Goal: Information Seeking & Learning: Learn about a topic

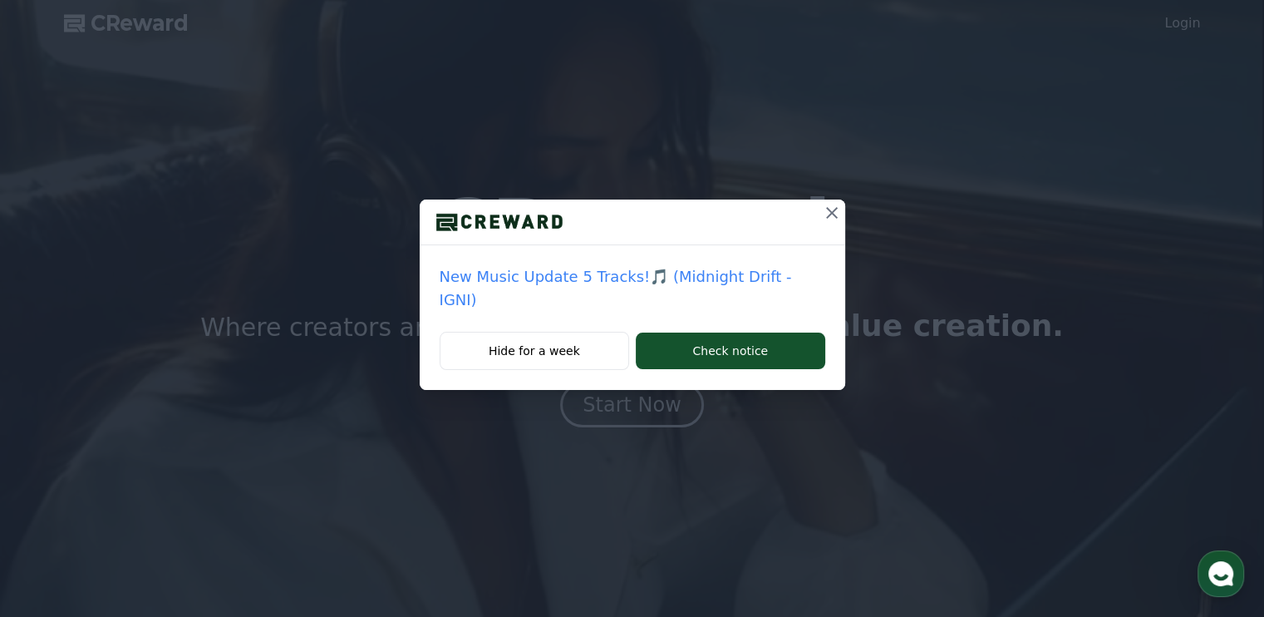
click at [822, 212] on icon at bounding box center [832, 213] width 20 height 20
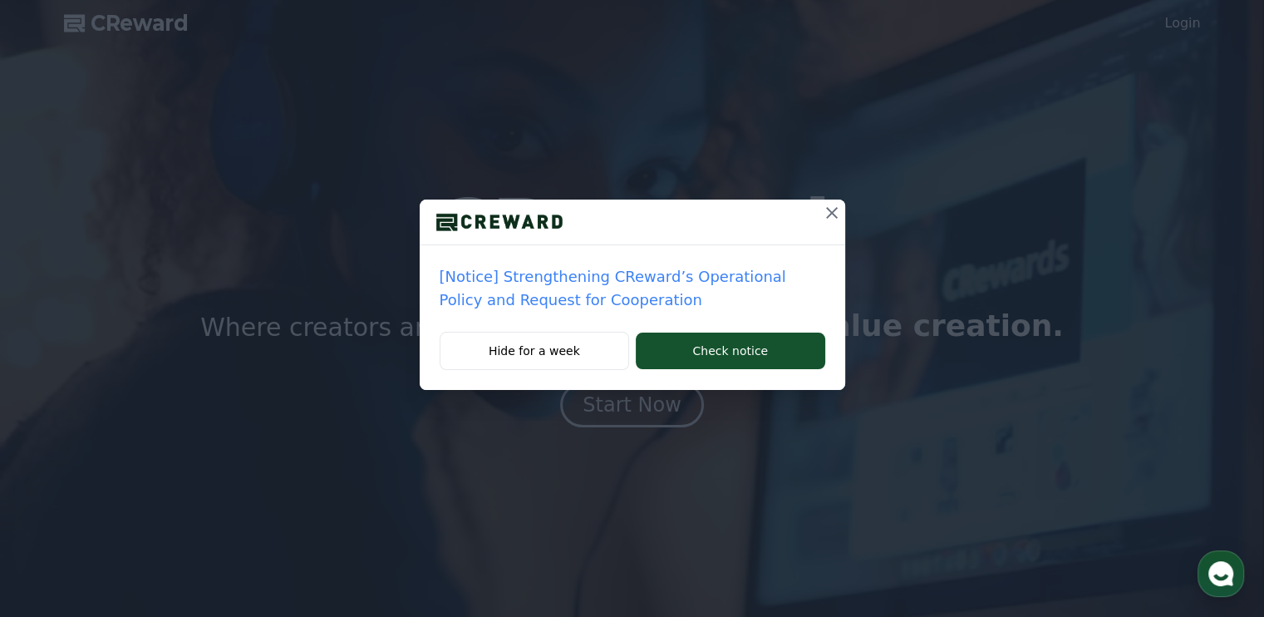
click at [814, 219] on div at bounding box center [632, 222] width 425 height 46
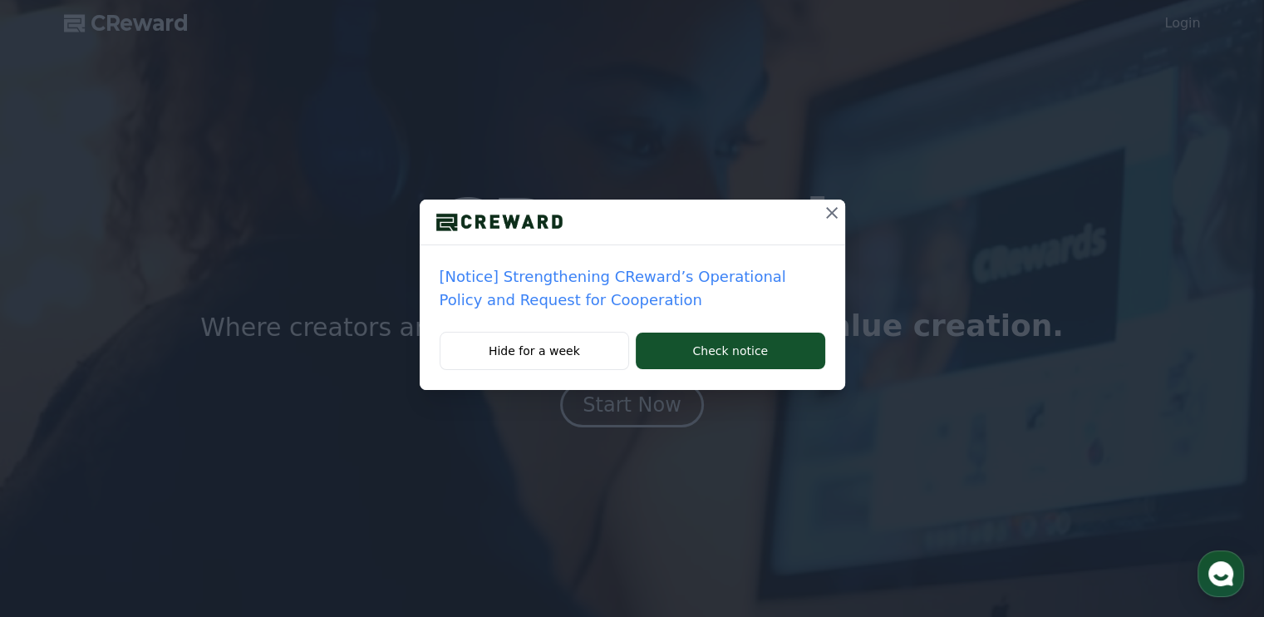
click at [838, 208] on icon at bounding box center [832, 213] width 20 height 20
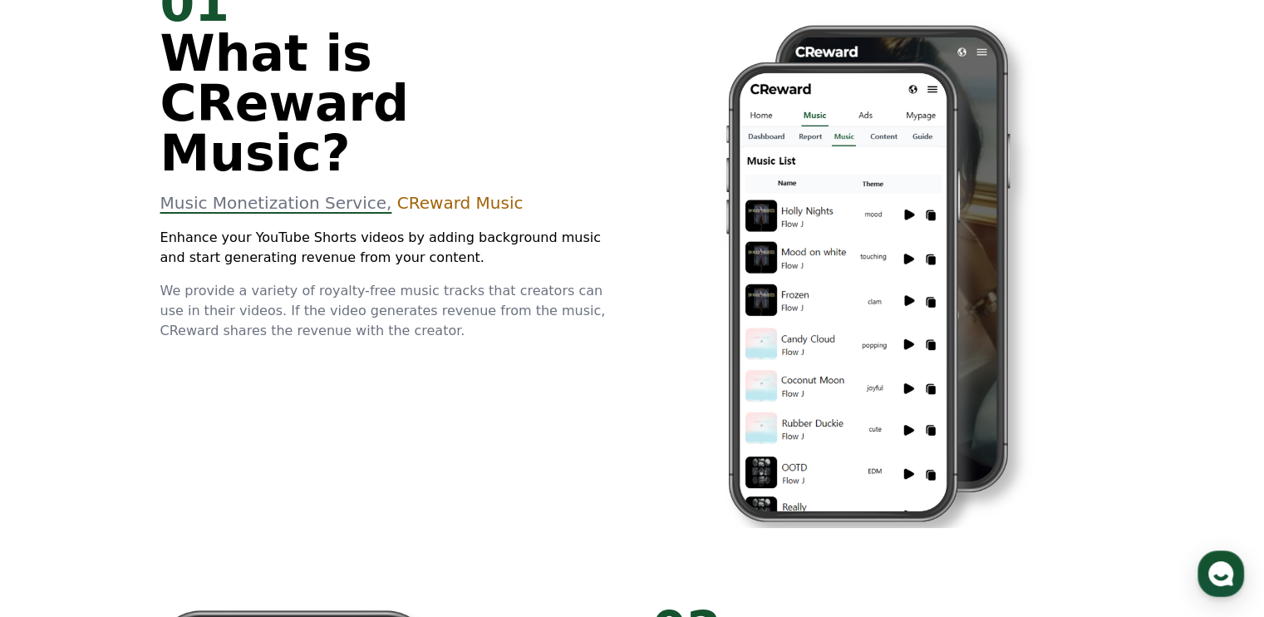
scroll to position [249, 0]
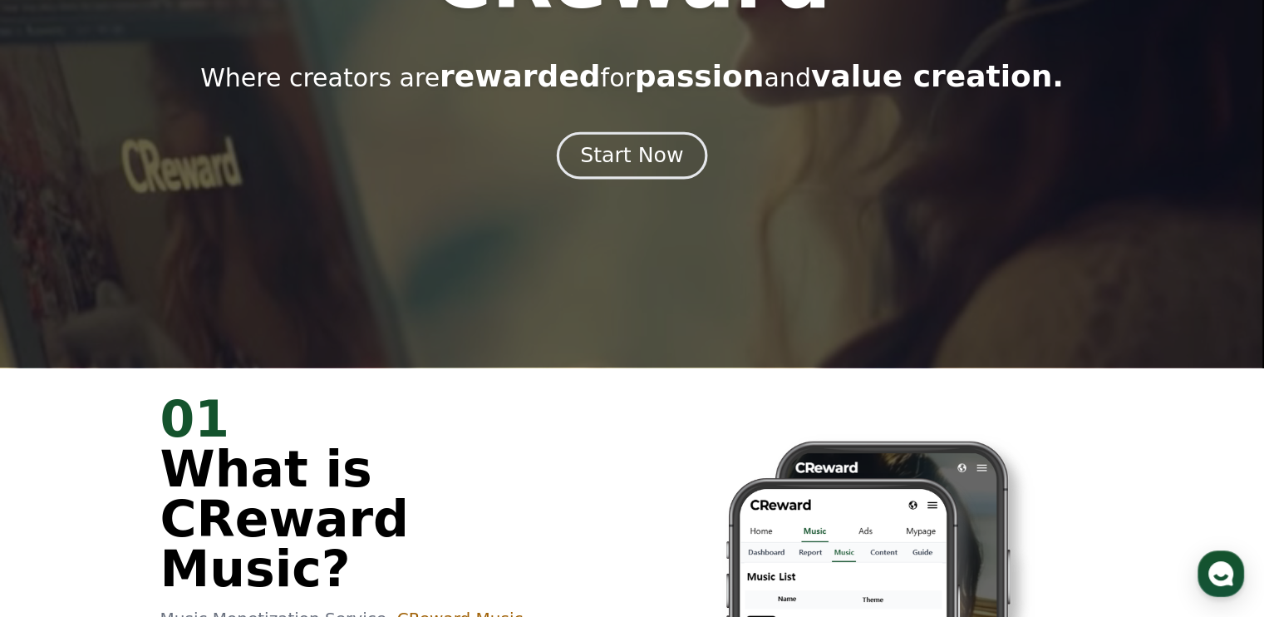
click at [645, 165] on div "Start Now" at bounding box center [631, 155] width 103 height 28
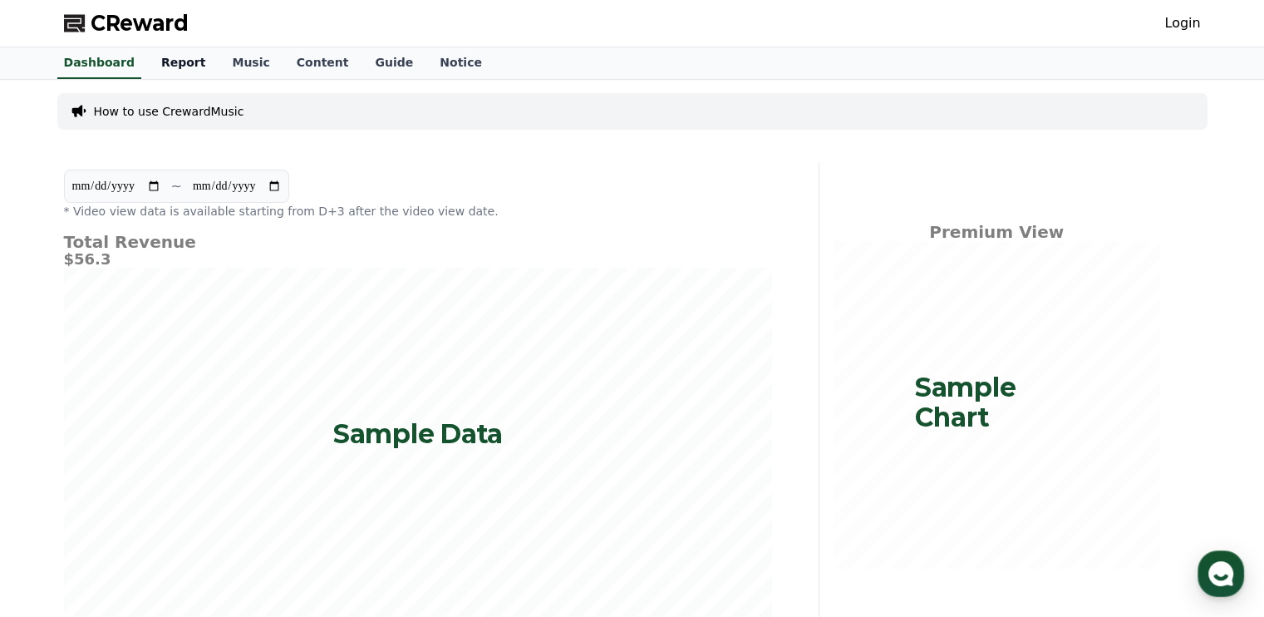
click at [174, 69] on link "Report" at bounding box center [183, 63] width 71 height 32
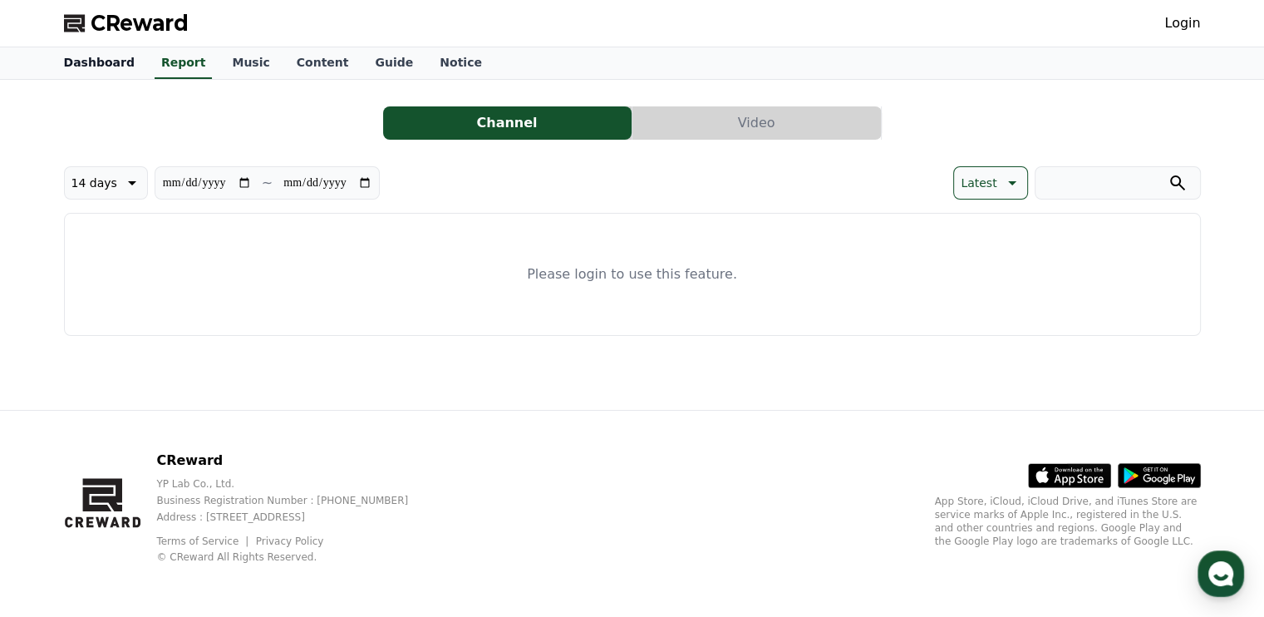
click at [116, 61] on link "Dashboard" at bounding box center [99, 63] width 97 height 32
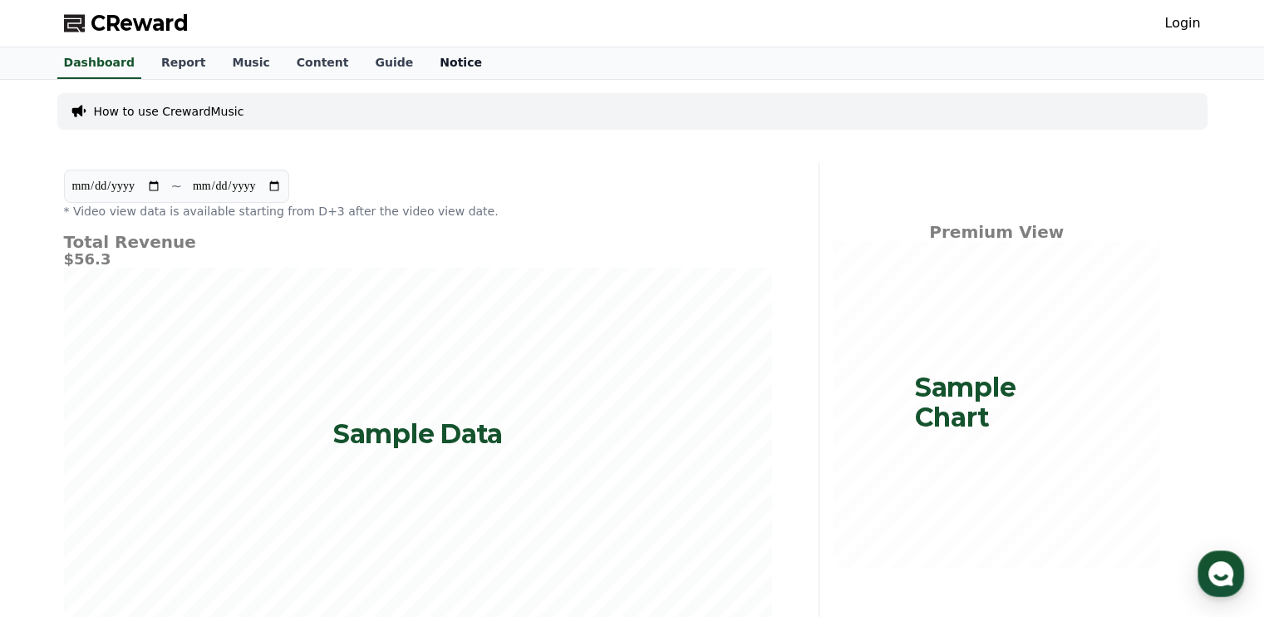
click at [426, 66] on link "Notice" at bounding box center [460, 63] width 69 height 32
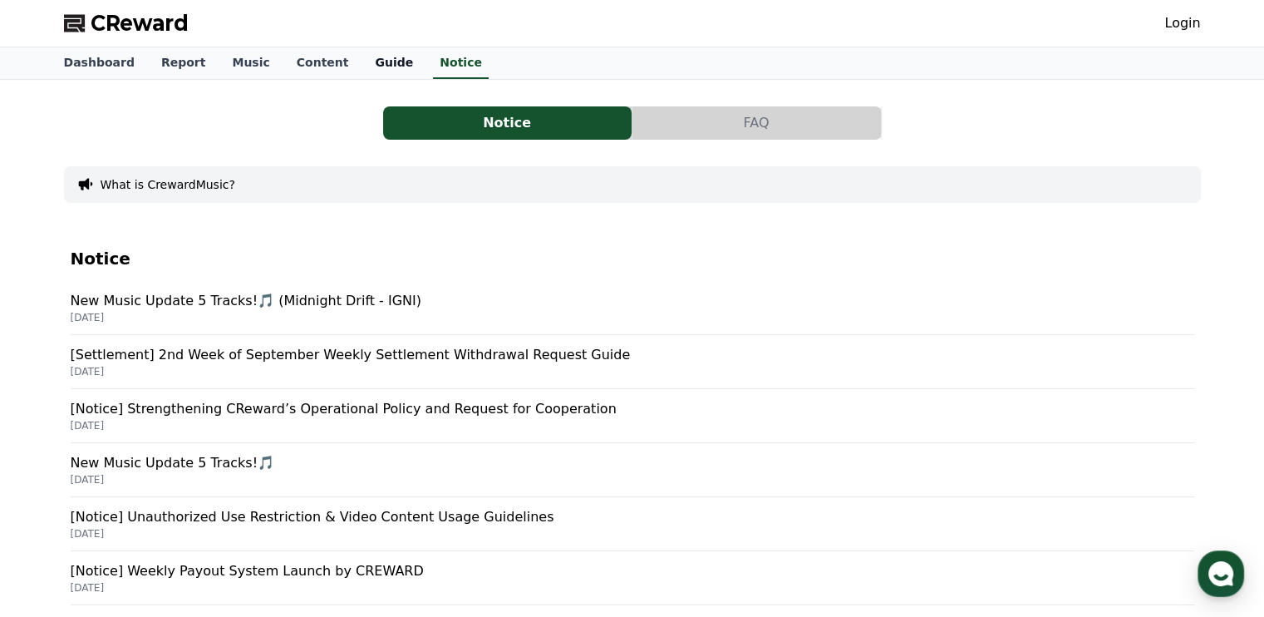
click at [362, 73] on link "Guide" at bounding box center [393, 63] width 65 height 32
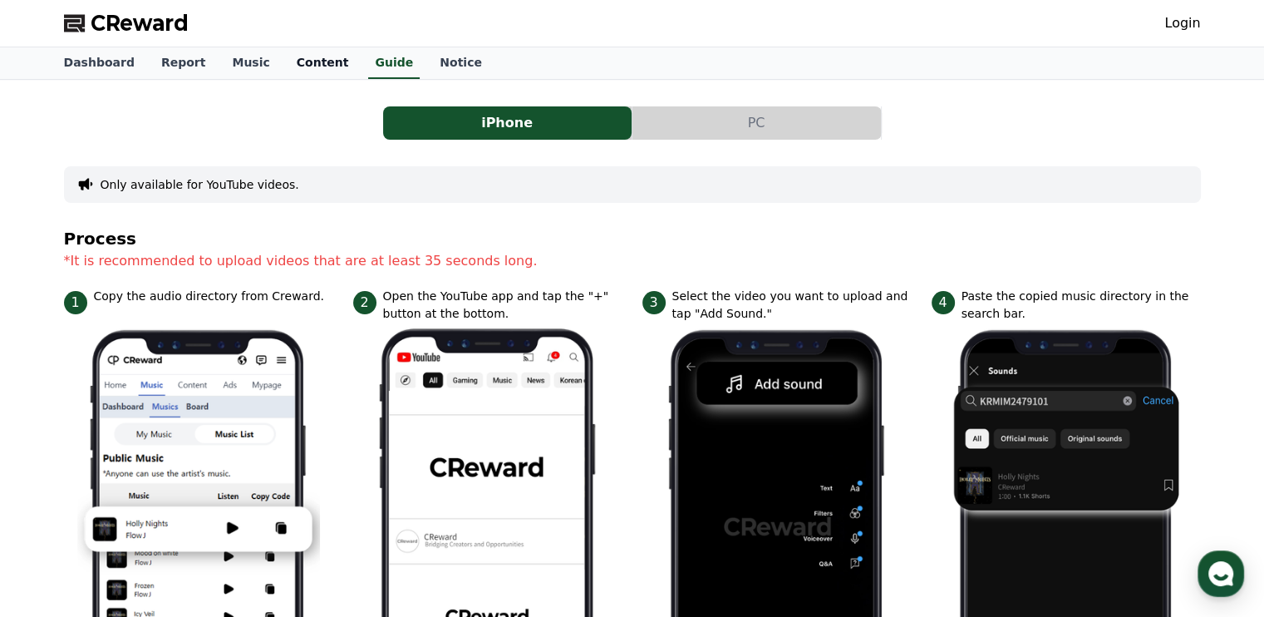
click at [305, 67] on link "Content" at bounding box center [322, 63] width 79 height 32
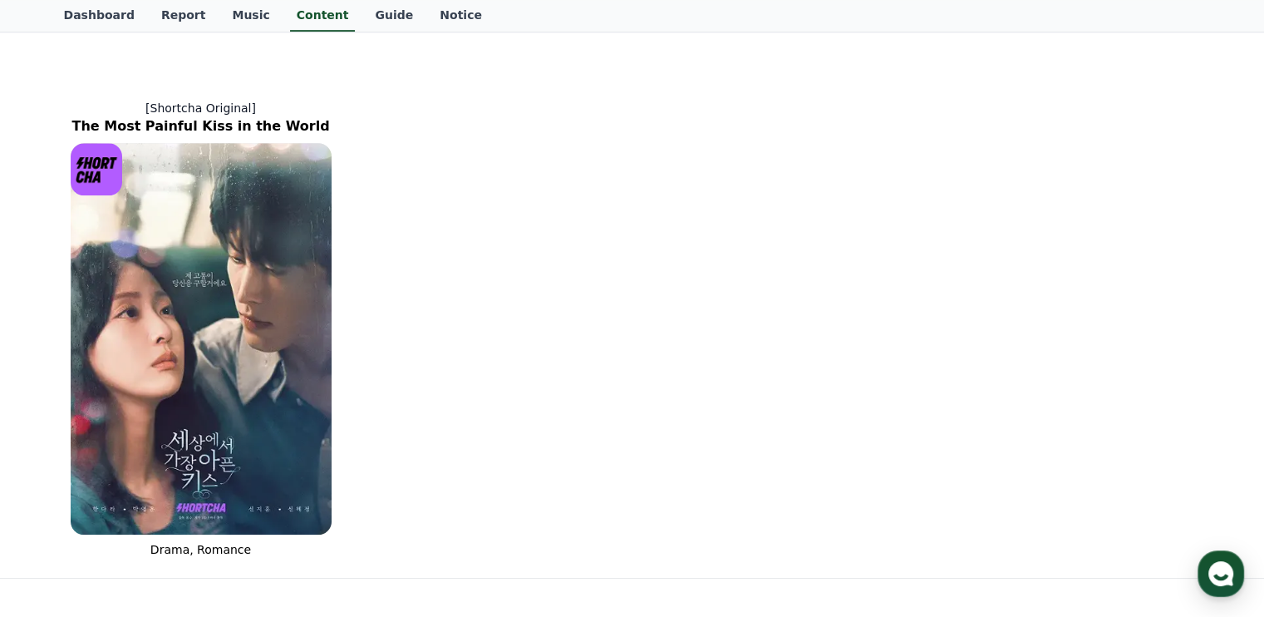
scroll to position [1251, 0]
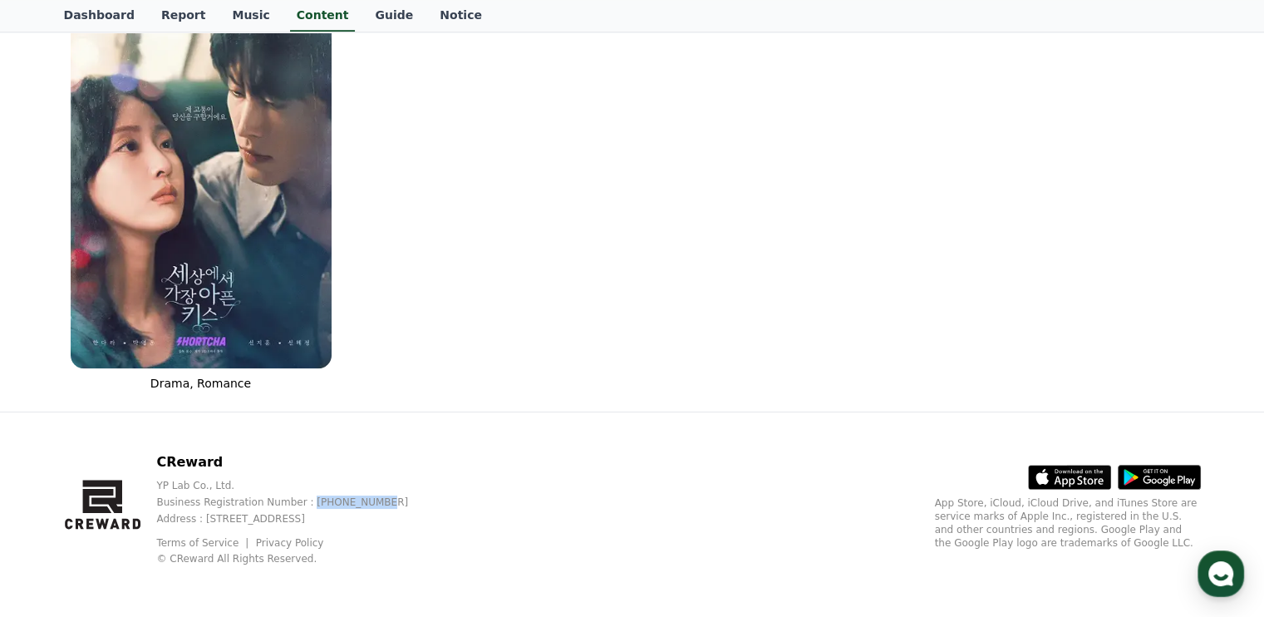
drag, startPoint x: 370, startPoint y: 499, endPoint x: 304, endPoint y: 502, distance: 65.7
click at [304, 502] on p "Business Registration Number : [PHONE_NUMBER]" at bounding box center [295, 501] width 278 height 13
click at [434, 514] on p "Address : [STREET_ADDRESS]" at bounding box center [295, 518] width 278 height 13
drag, startPoint x: 204, startPoint y: 518, endPoint x: 439, endPoint y: 518, distance: 234.3
click at [435, 518] on p "Address : [STREET_ADDRESS]" at bounding box center [295, 518] width 278 height 13
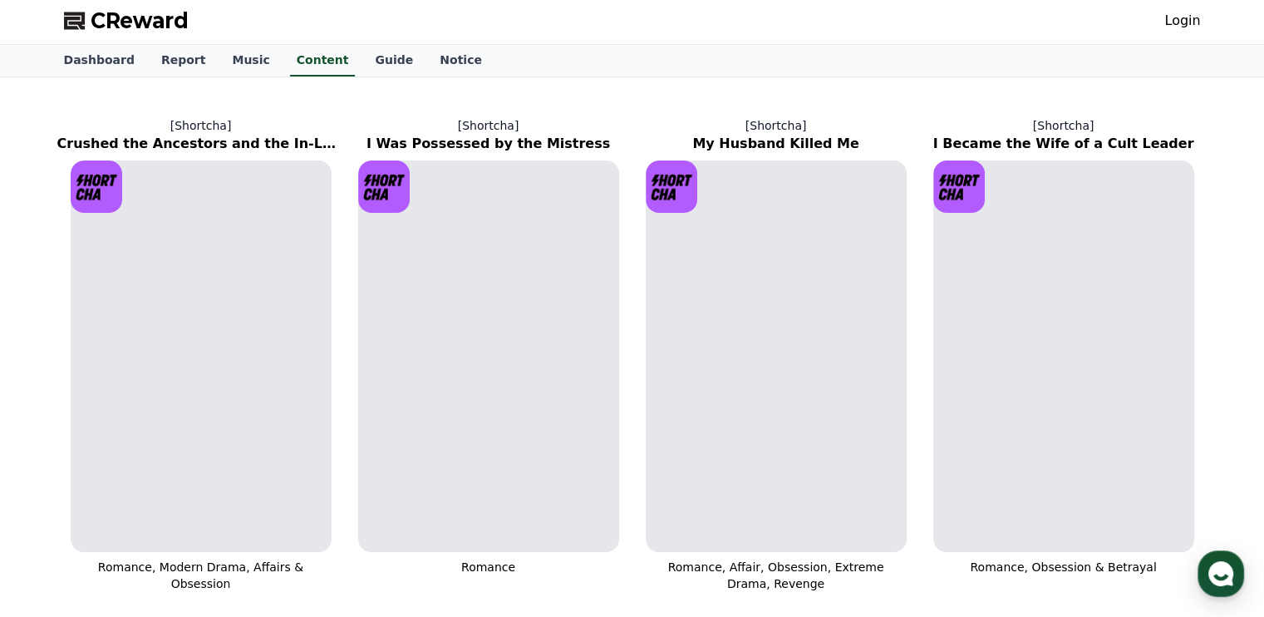
scroll to position [0, 0]
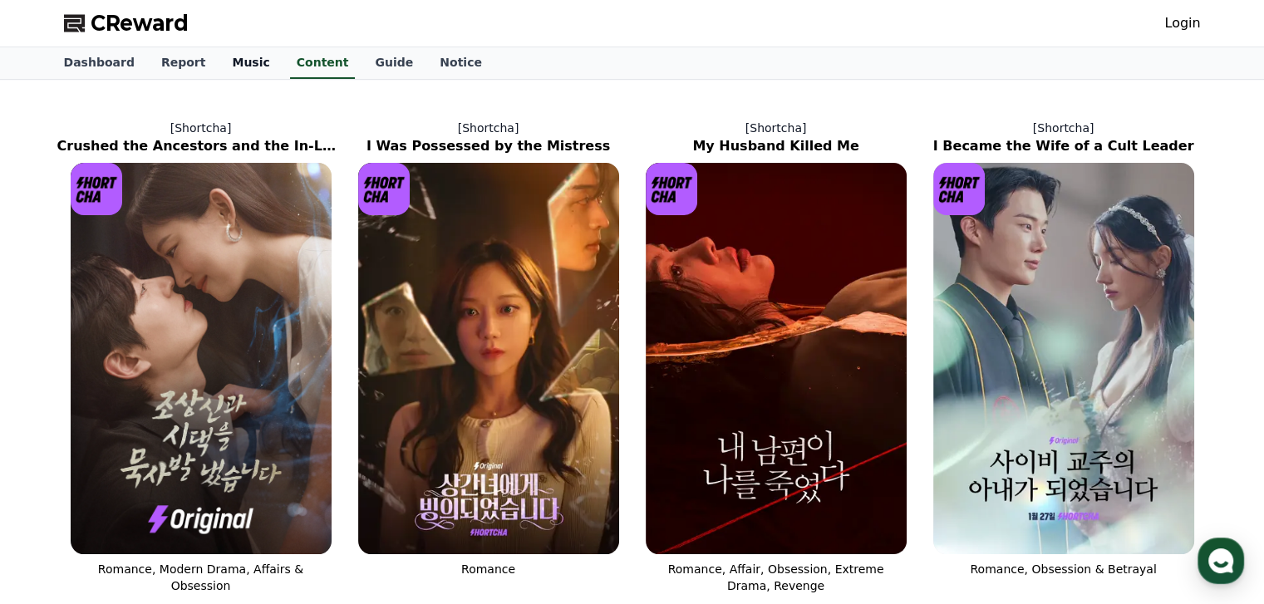
click at [219, 71] on link "Music" at bounding box center [251, 63] width 64 height 32
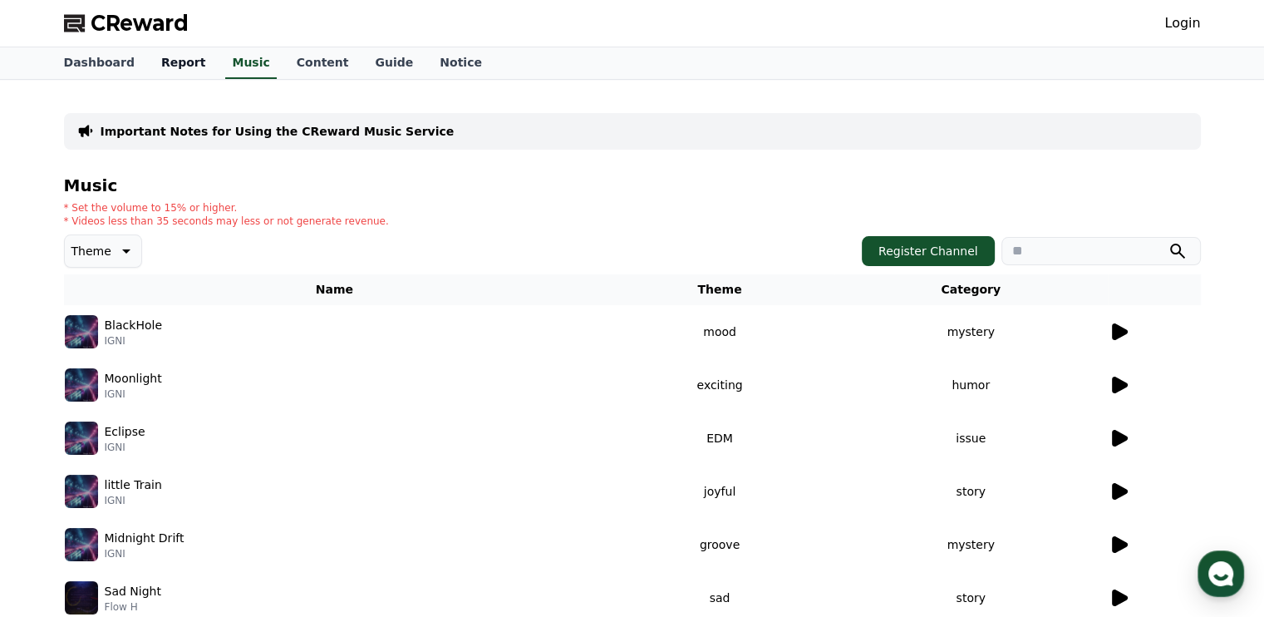
click at [176, 65] on link "Report" at bounding box center [183, 63] width 71 height 32
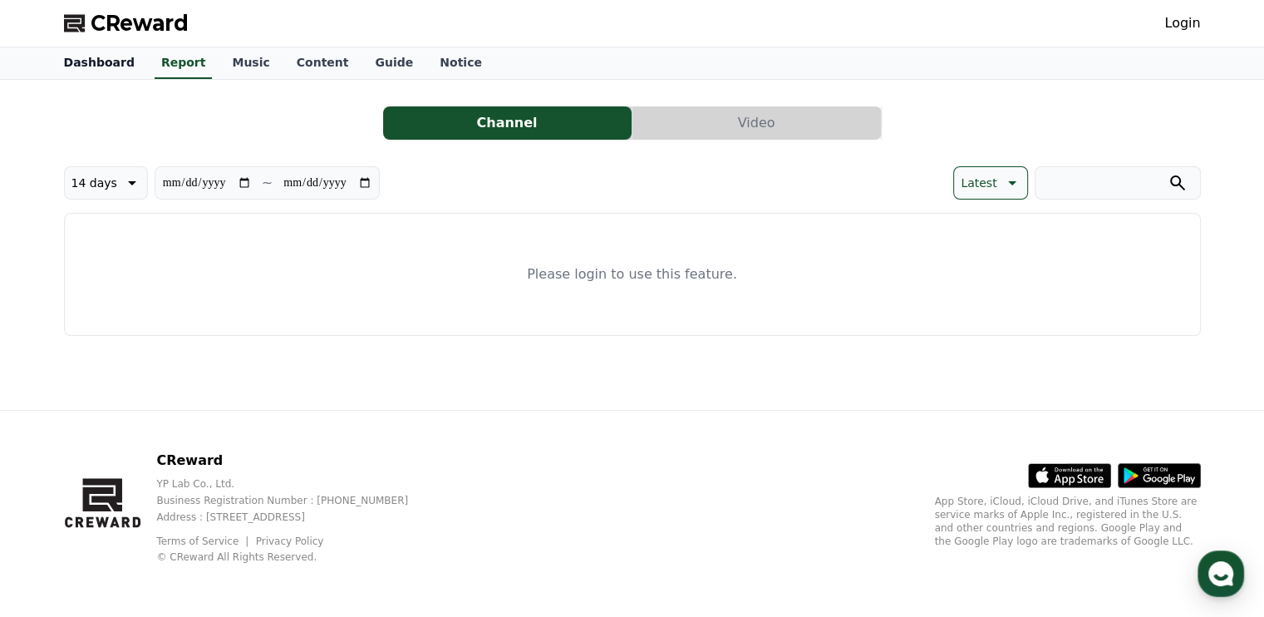
click at [103, 65] on link "Dashboard" at bounding box center [99, 63] width 97 height 32
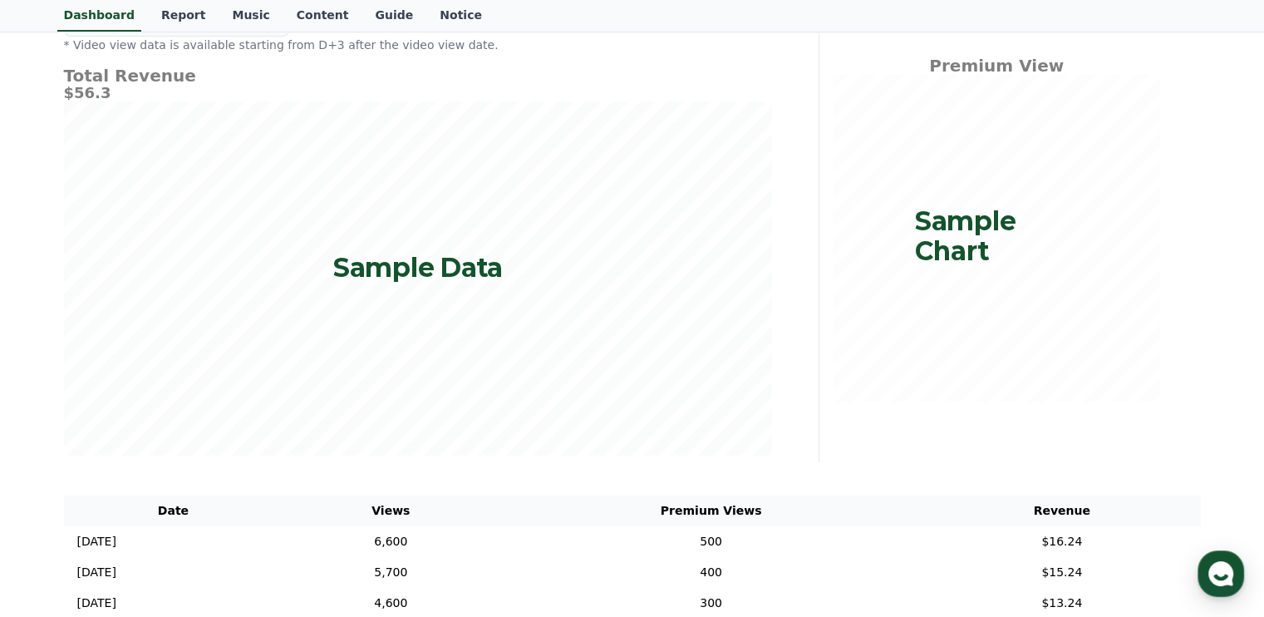
scroll to position [332, 0]
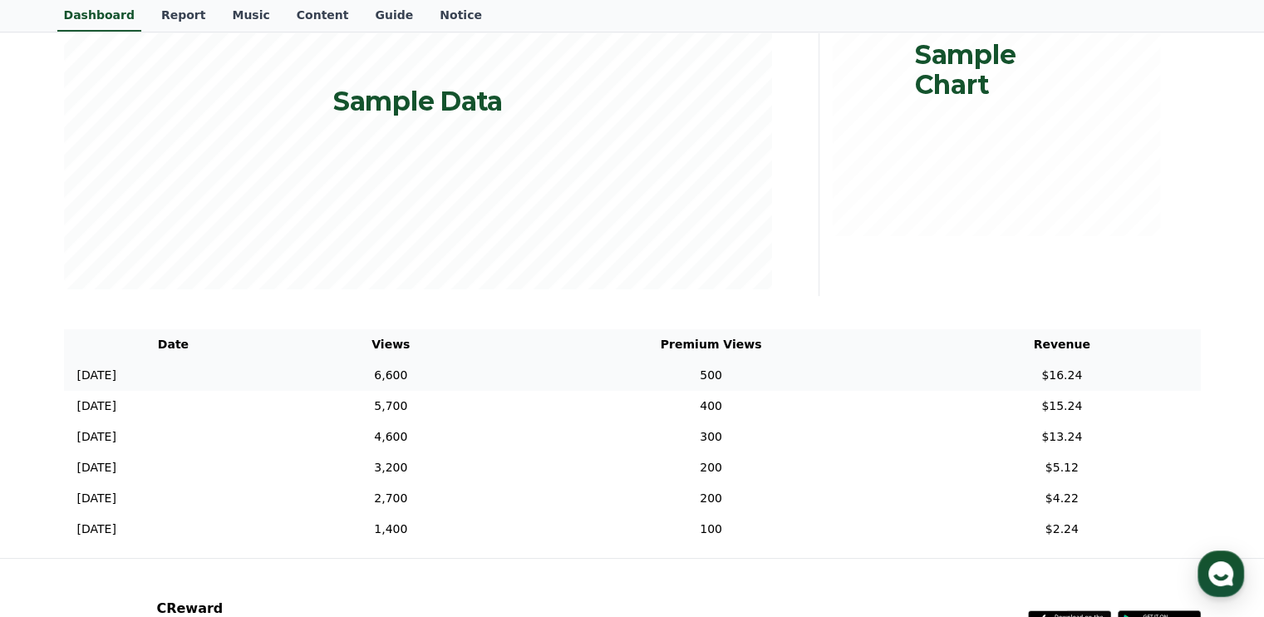
click at [1067, 369] on td "$16.24" at bounding box center [1062, 375] width 278 height 31
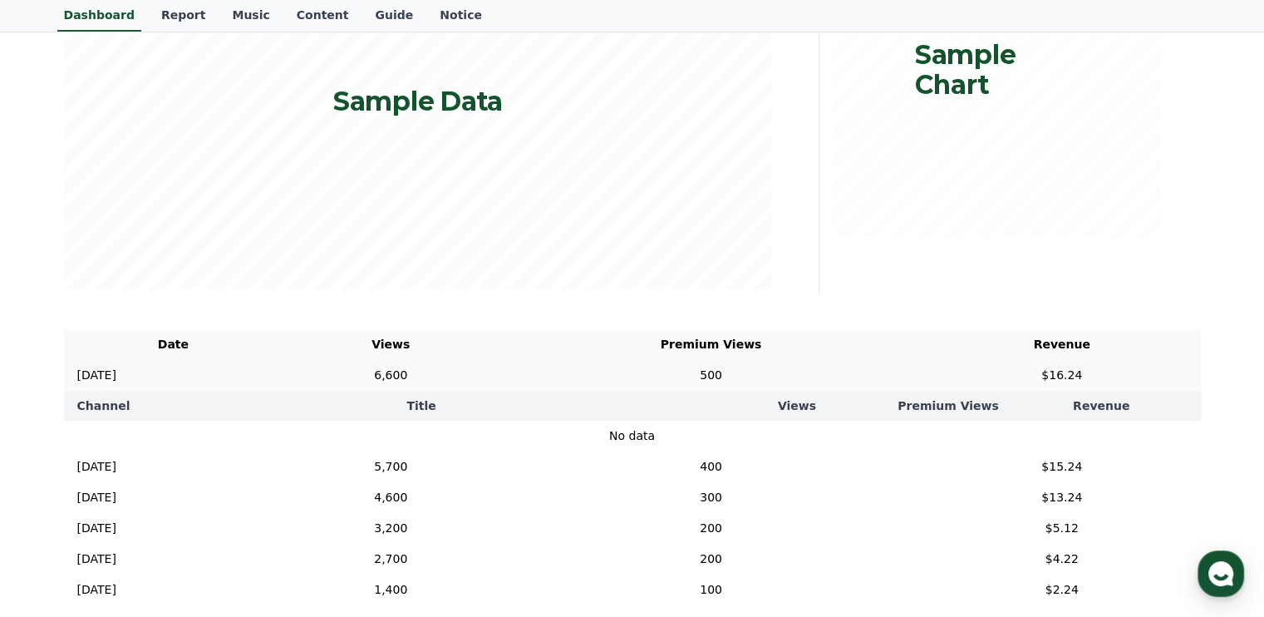
scroll to position [499, 0]
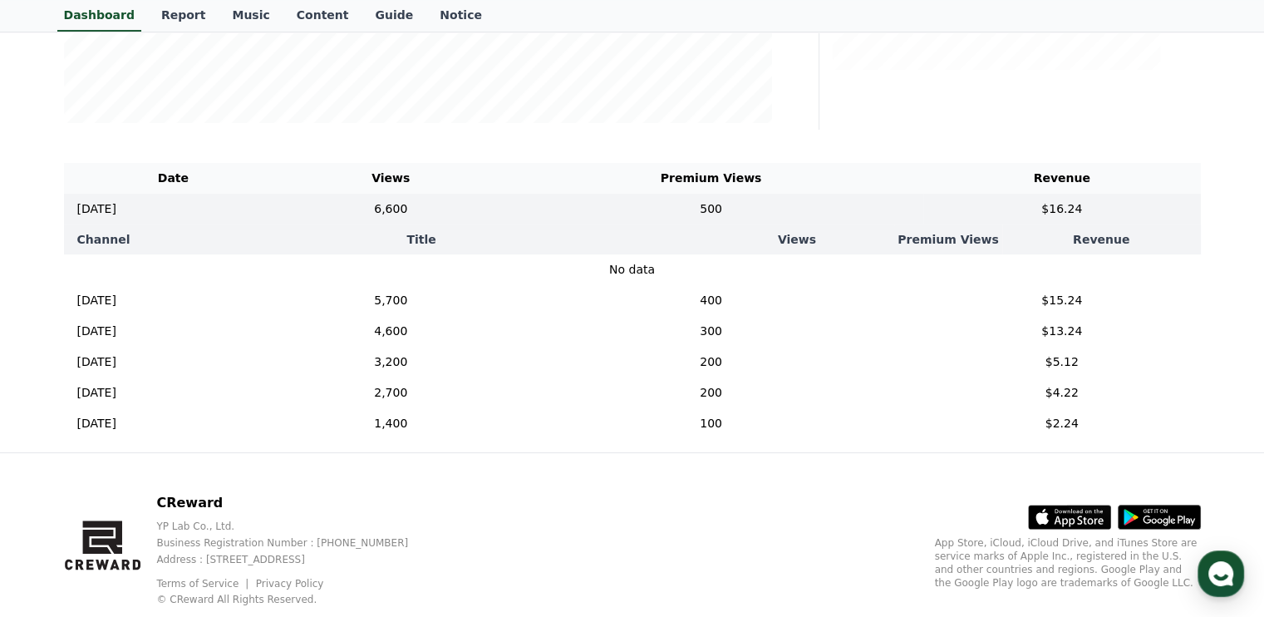
click at [1205, 268] on div "Date Views Premium Views Revenue 2024-12-05 12/05 6,600 500 $16.24 Channel Titl…" at bounding box center [632, 300] width 1150 height 289
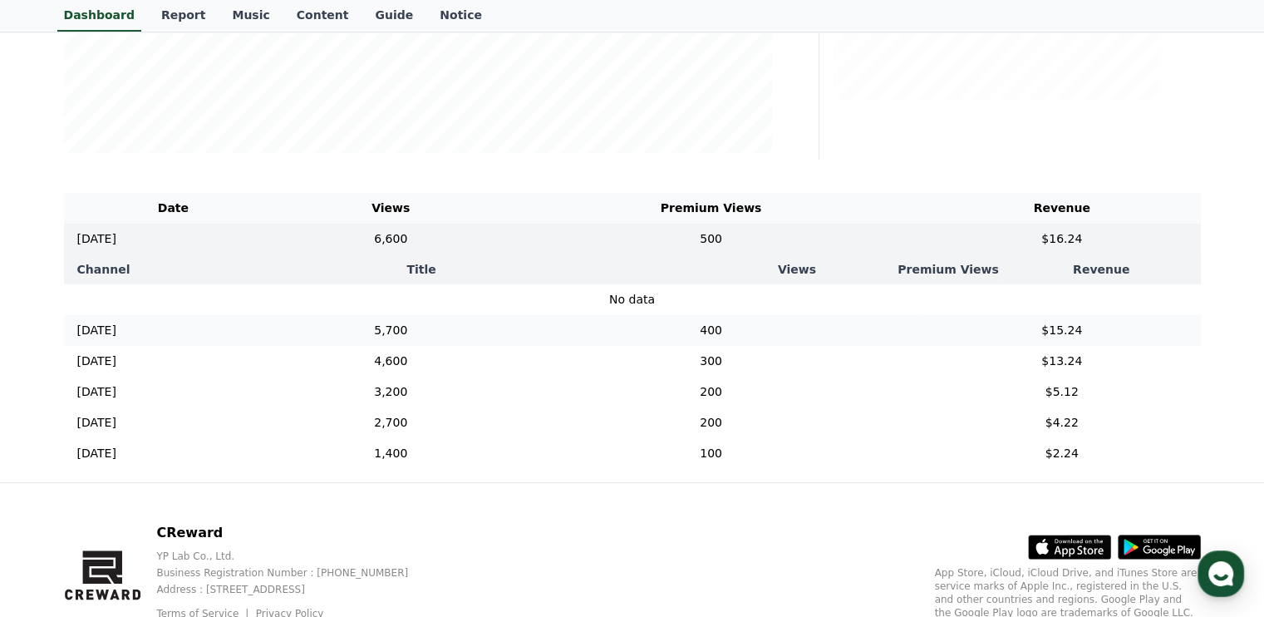
scroll to position [302, 0]
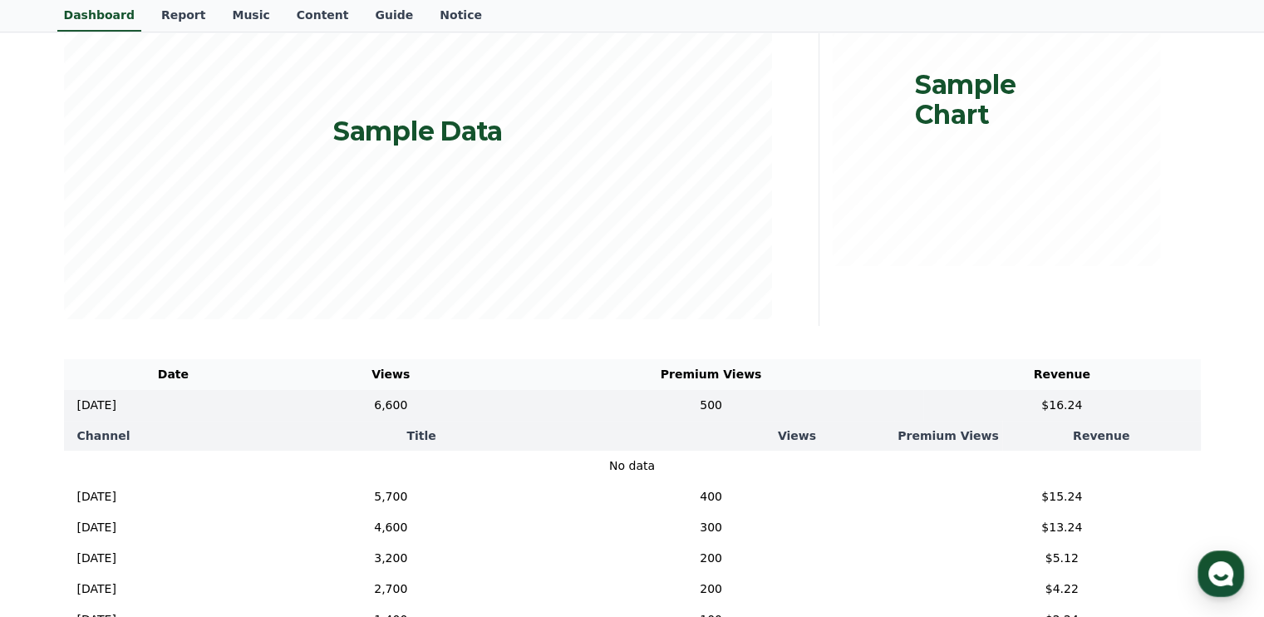
click at [1197, 326] on div "**********" at bounding box center [632, 212] width 1163 height 871
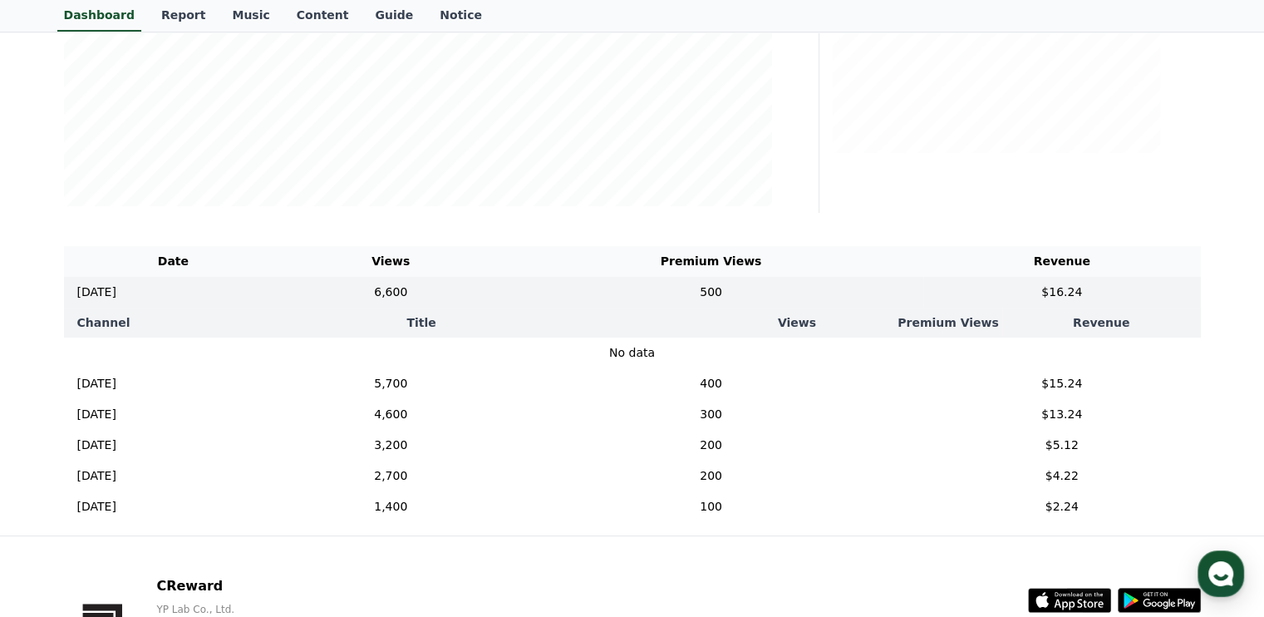
scroll to position [0, 0]
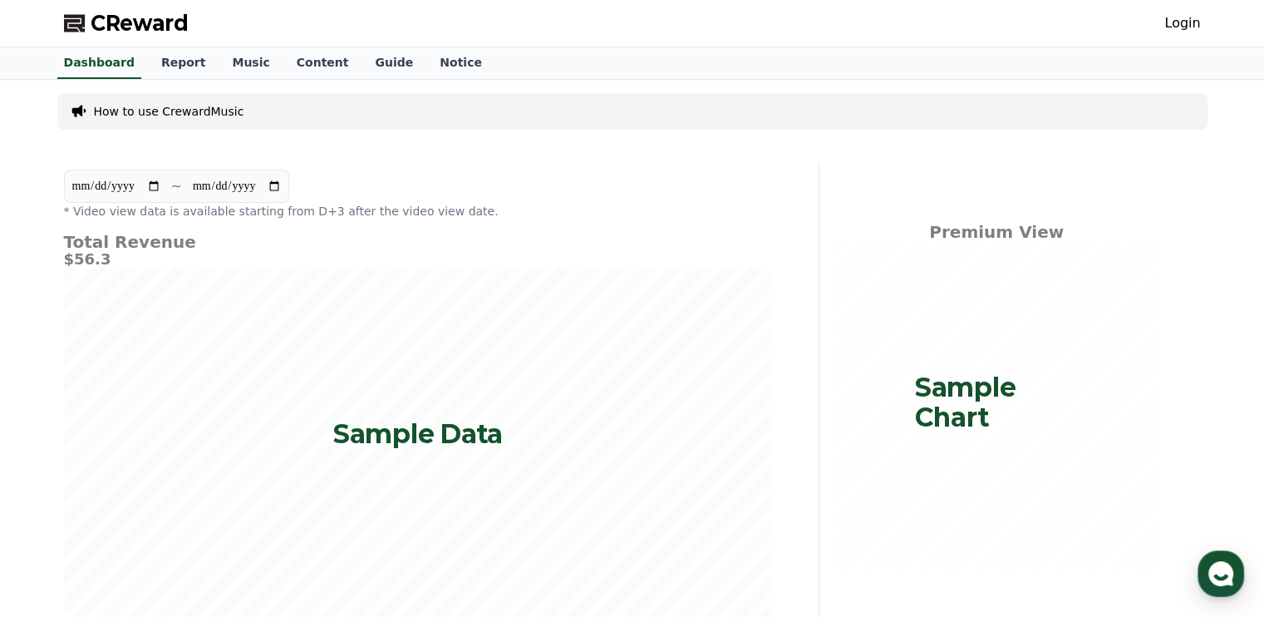
click at [1187, 27] on link "Login" at bounding box center [1182, 23] width 36 height 20
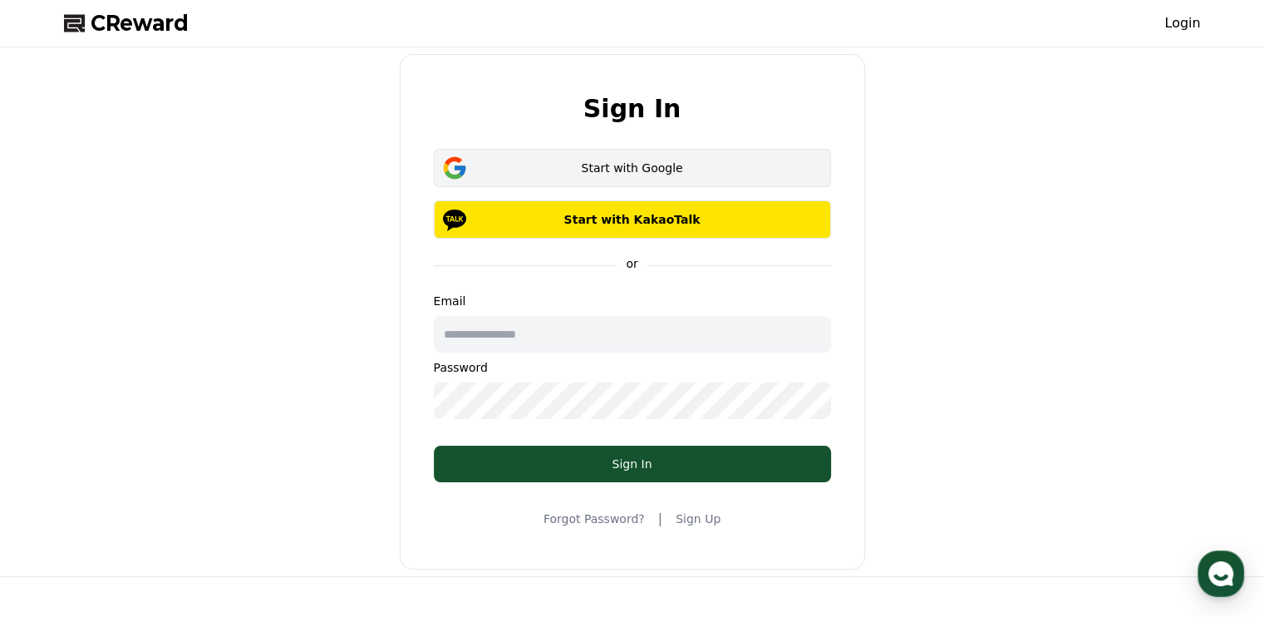
click at [814, 161] on button "Start with Google" at bounding box center [632, 168] width 397 height 38
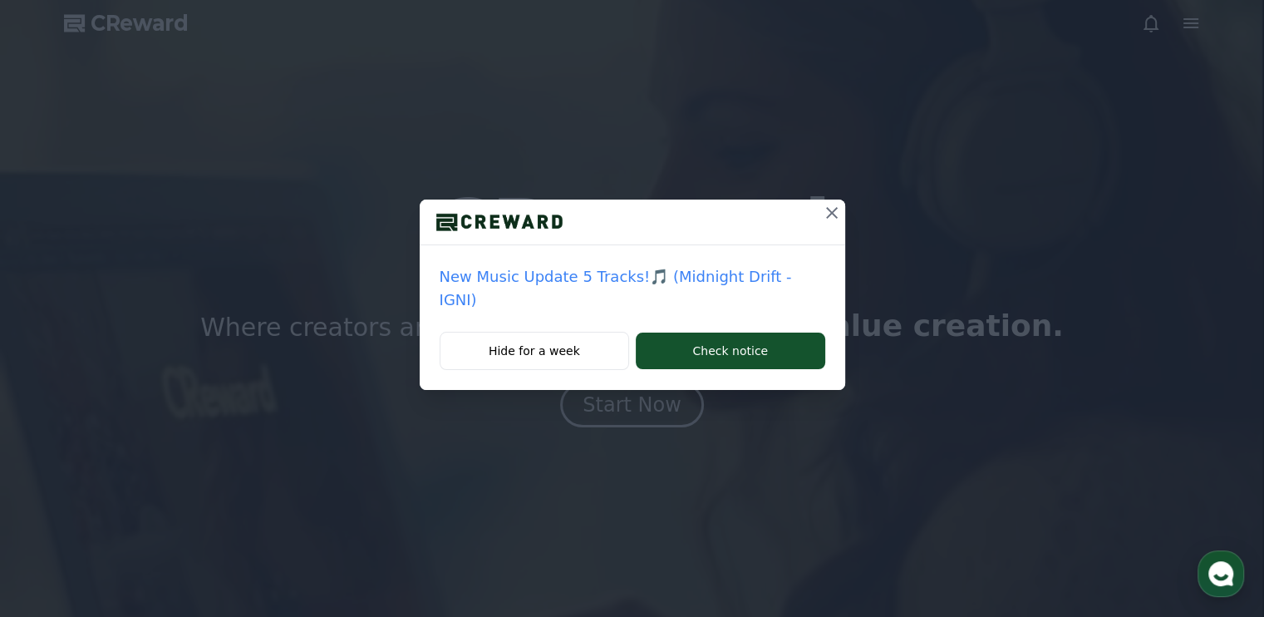
click at [822, 214] on icon at bounding box center [832, 213] width 20 height 20
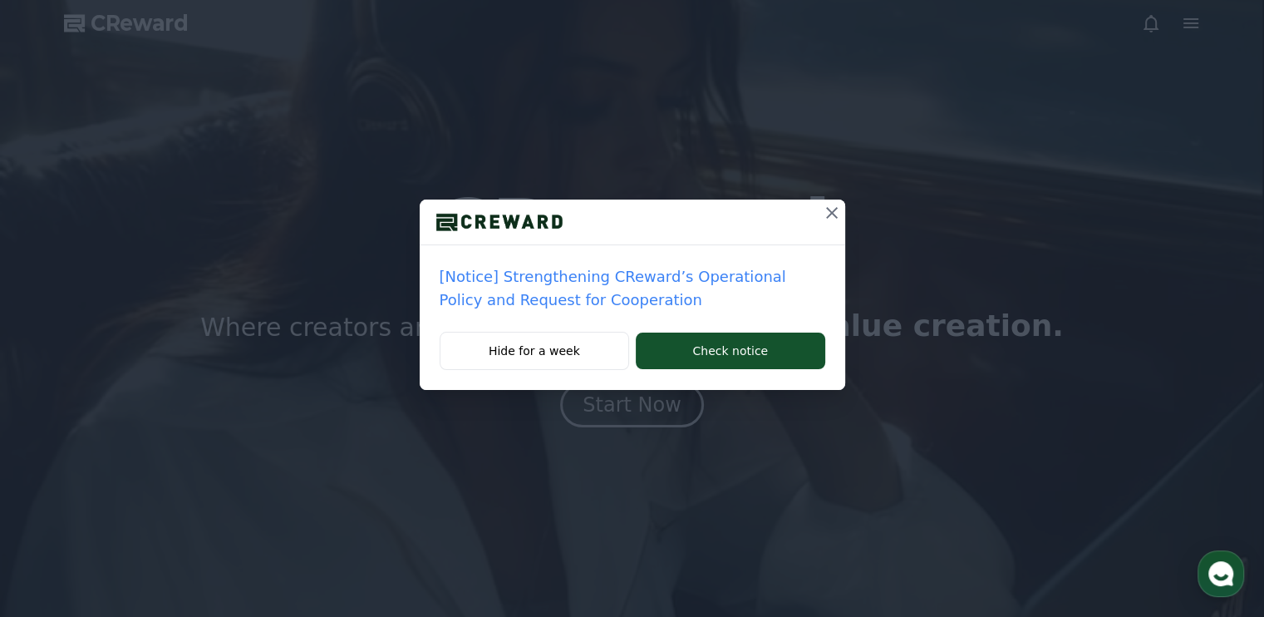
click at [823, 219] on icon at bounding box center [832, 213] width 20 height 20
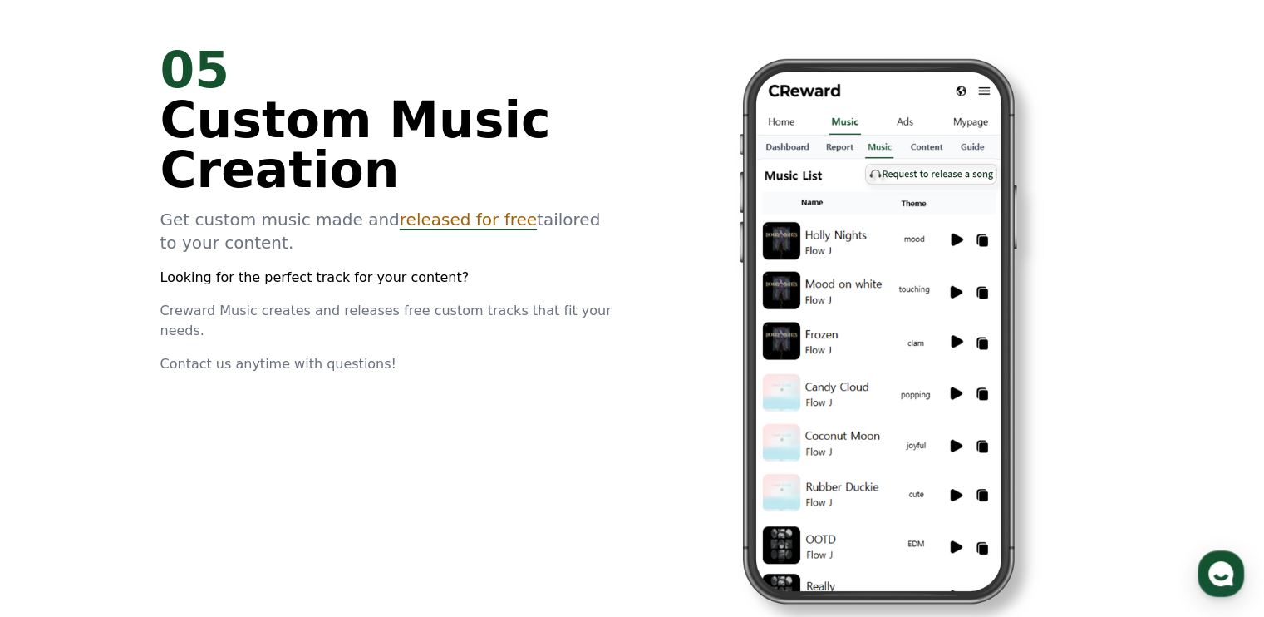
scroll to position [4502, 0]
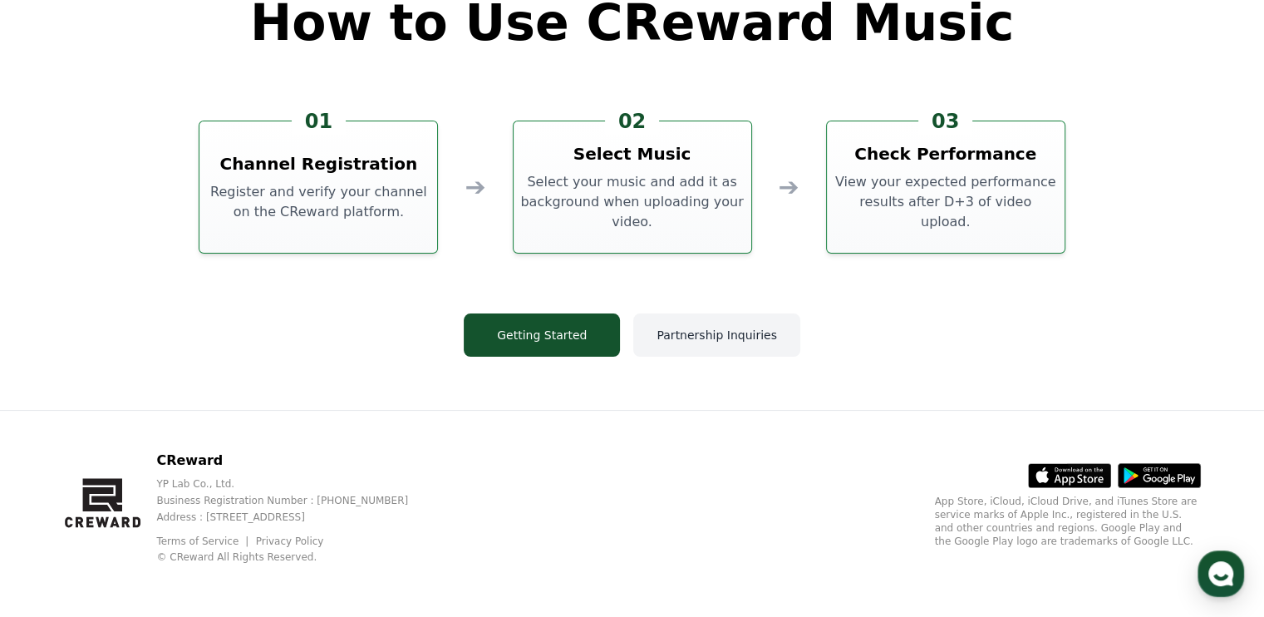
click at [731, 336] on button "Partnership Inquiries" at bounding box center [716, 334] width 166 height 43
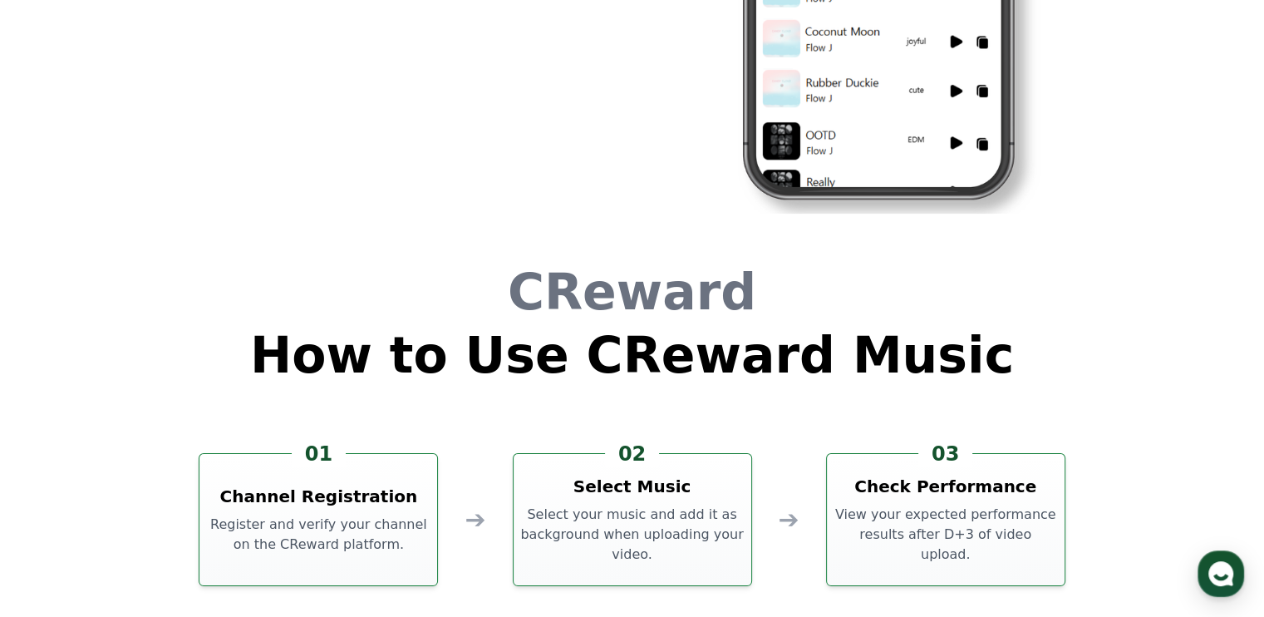
scroll to position [4335, 0]
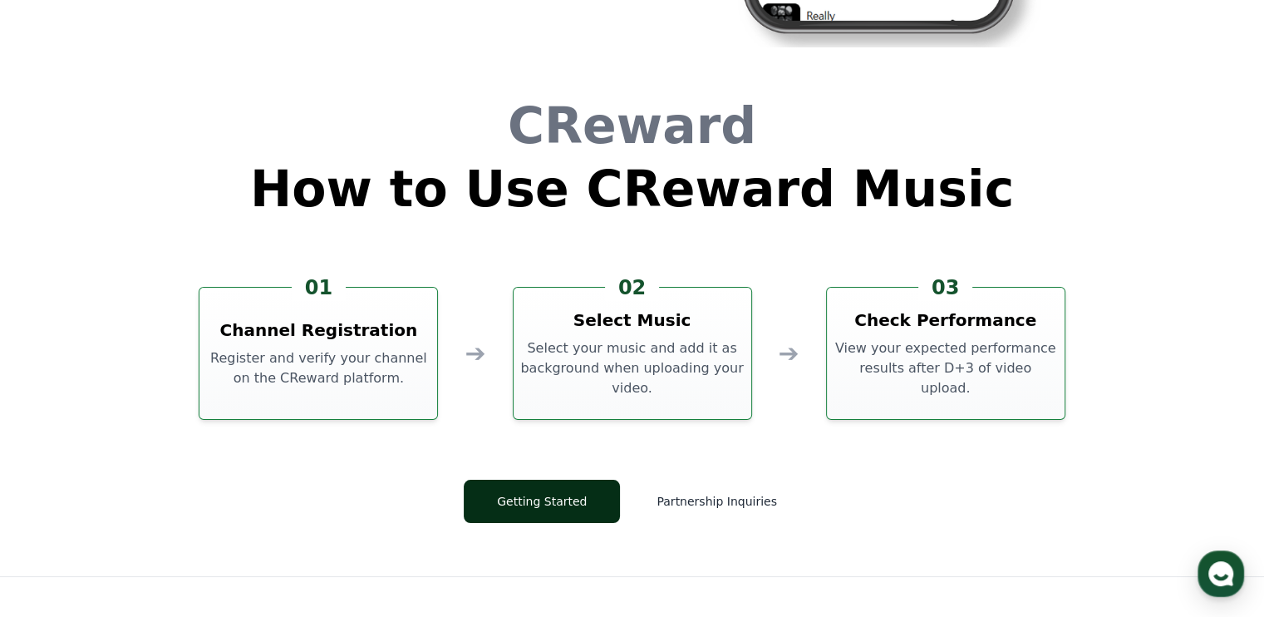
click at [566, 522] on link "Getting Started" at bounding box center [542, 500] width 156 height 43
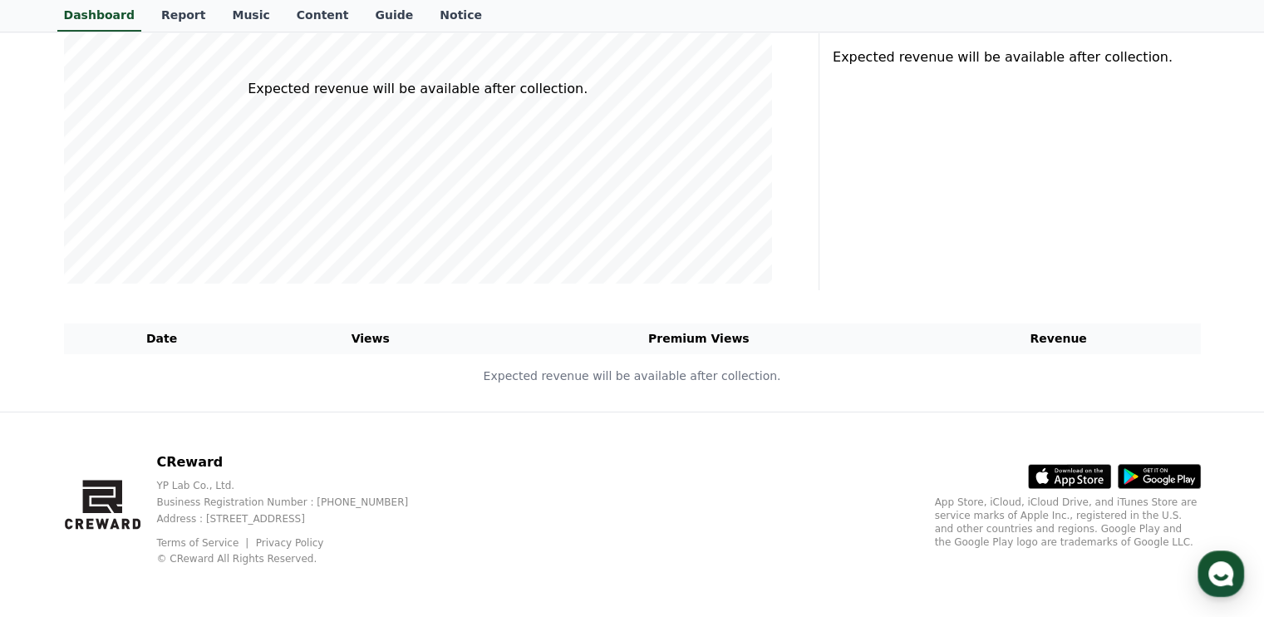
scroll to position [41, 0]
